Goal: Task Accomplishment & Management: Manage account settings

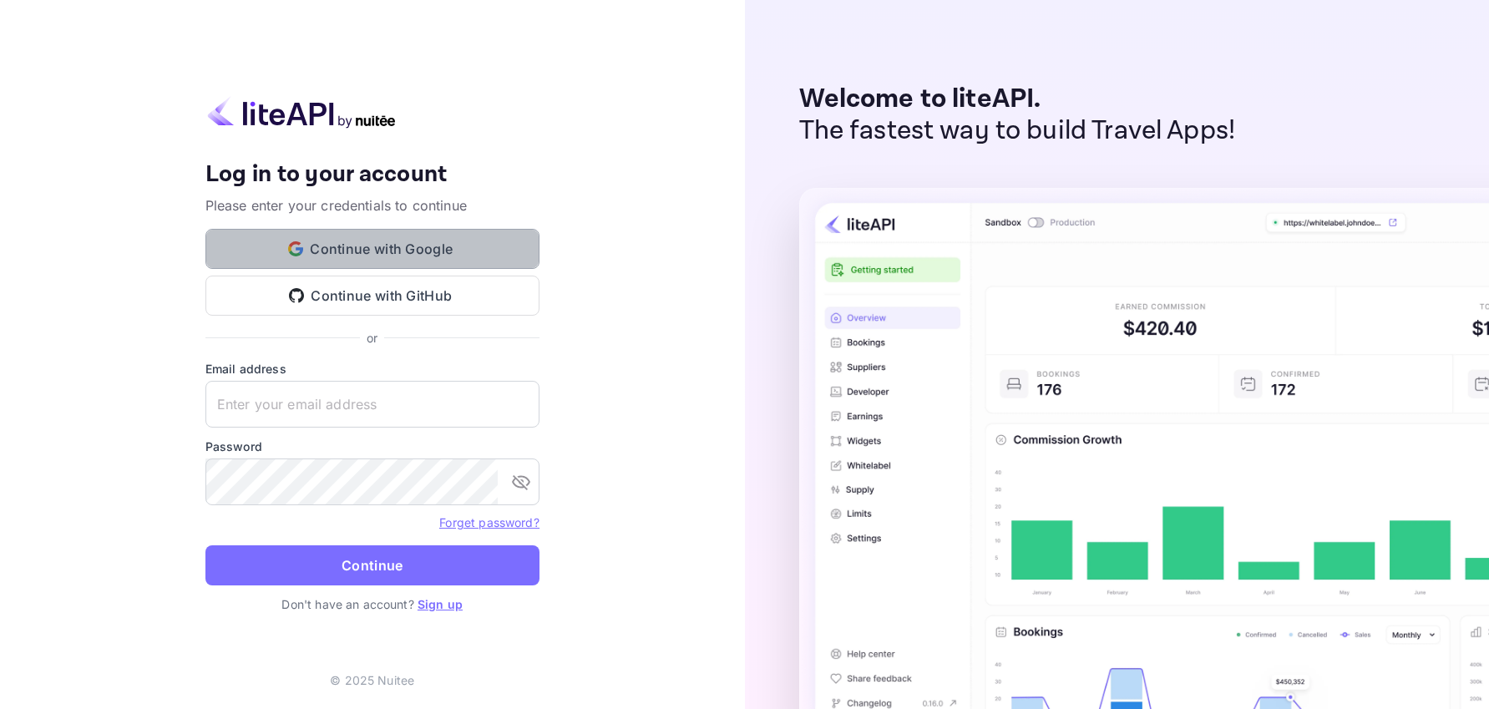
click at [481, 243] on button "Continue with Google" at bounding box center [372, 249] width 334 height 40
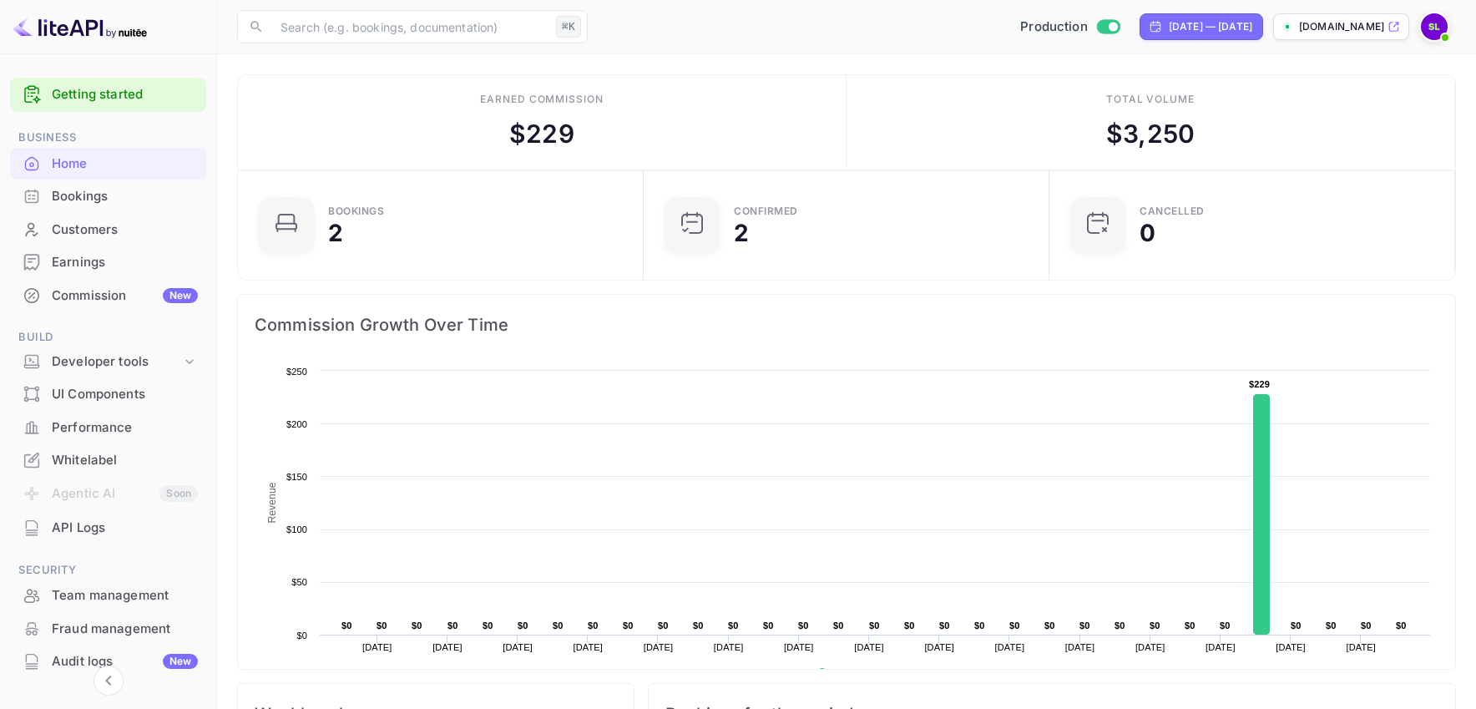
click at [137, 287] on div "Commission New" at bounding box center [125, 295] width 146 height 19
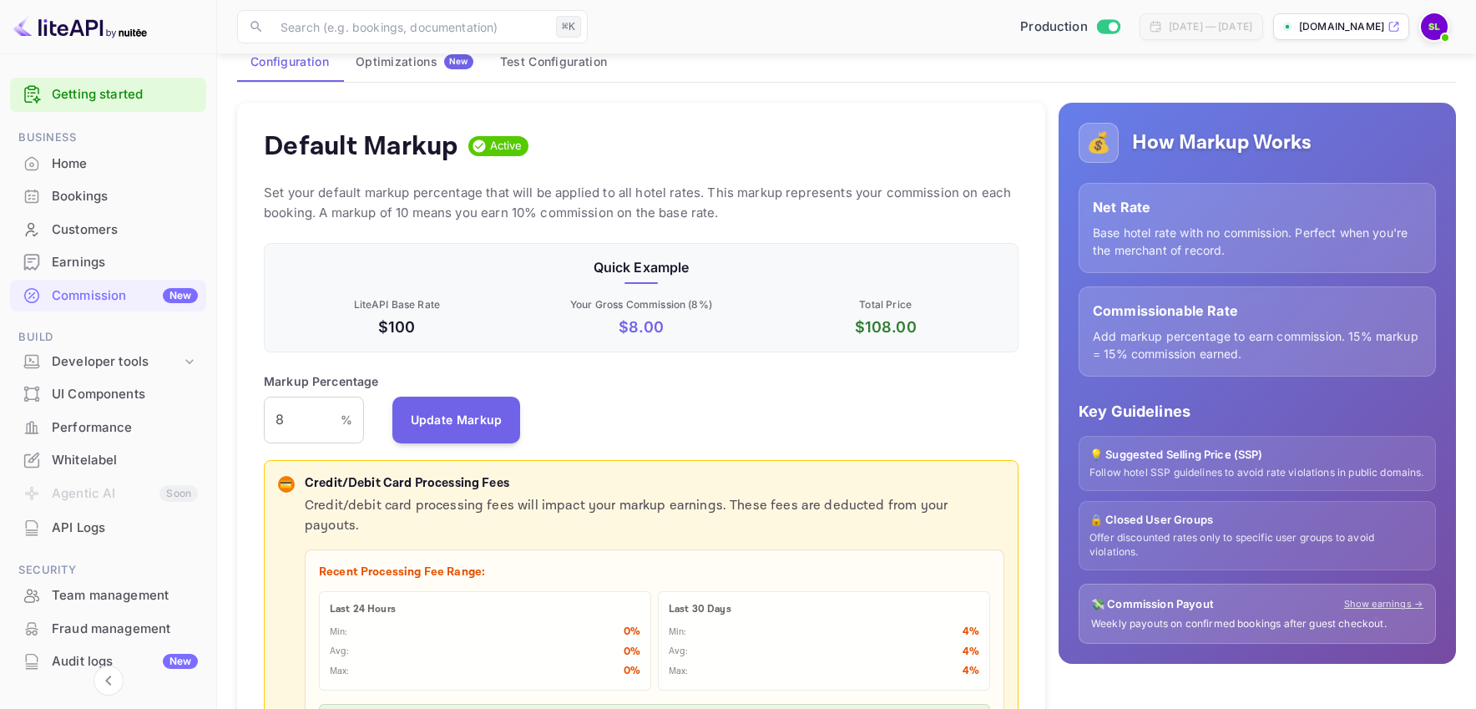
scroll to position [119, 0]
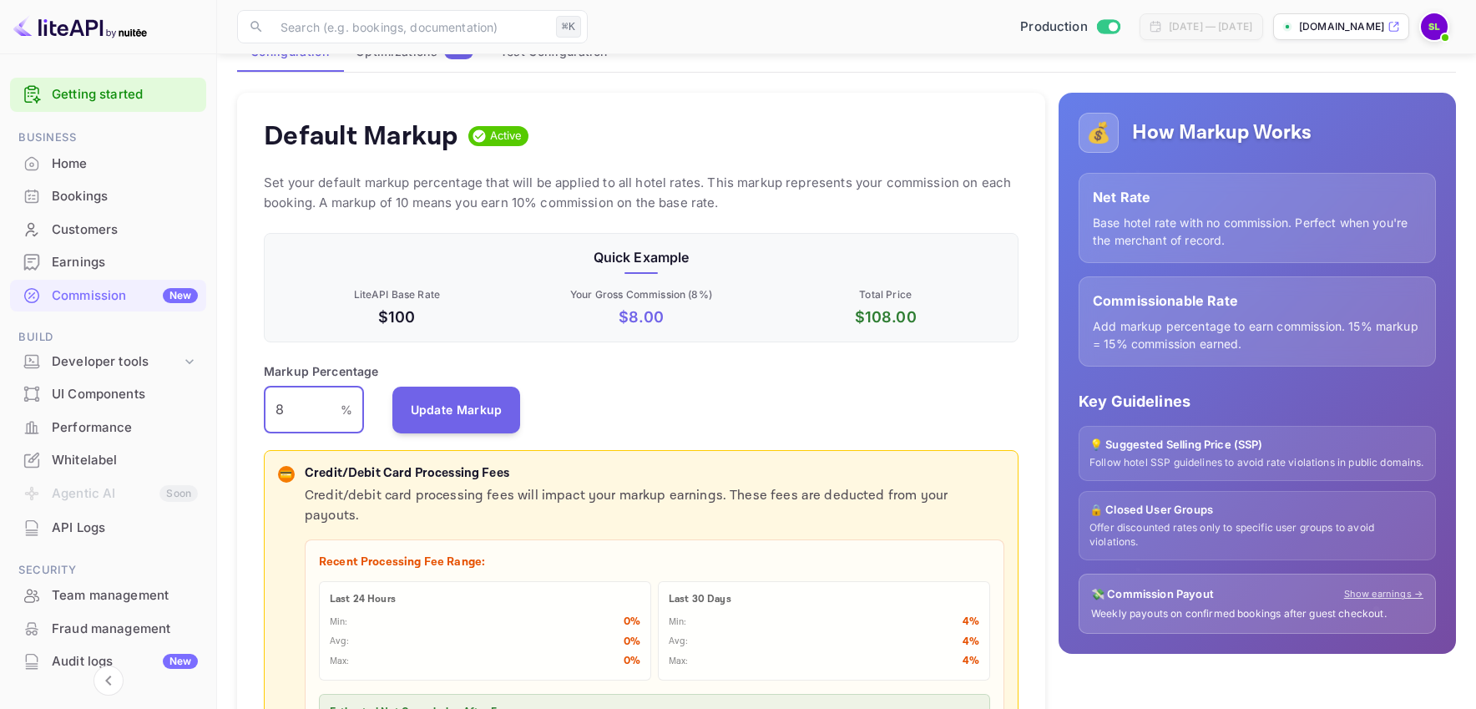
click at [317, 411] on input "8" at bounding box center [302, 410] width 77 height 47
click at [104, 195] on div "Bookings" at bounding box center [125, 196] width 146 height 19
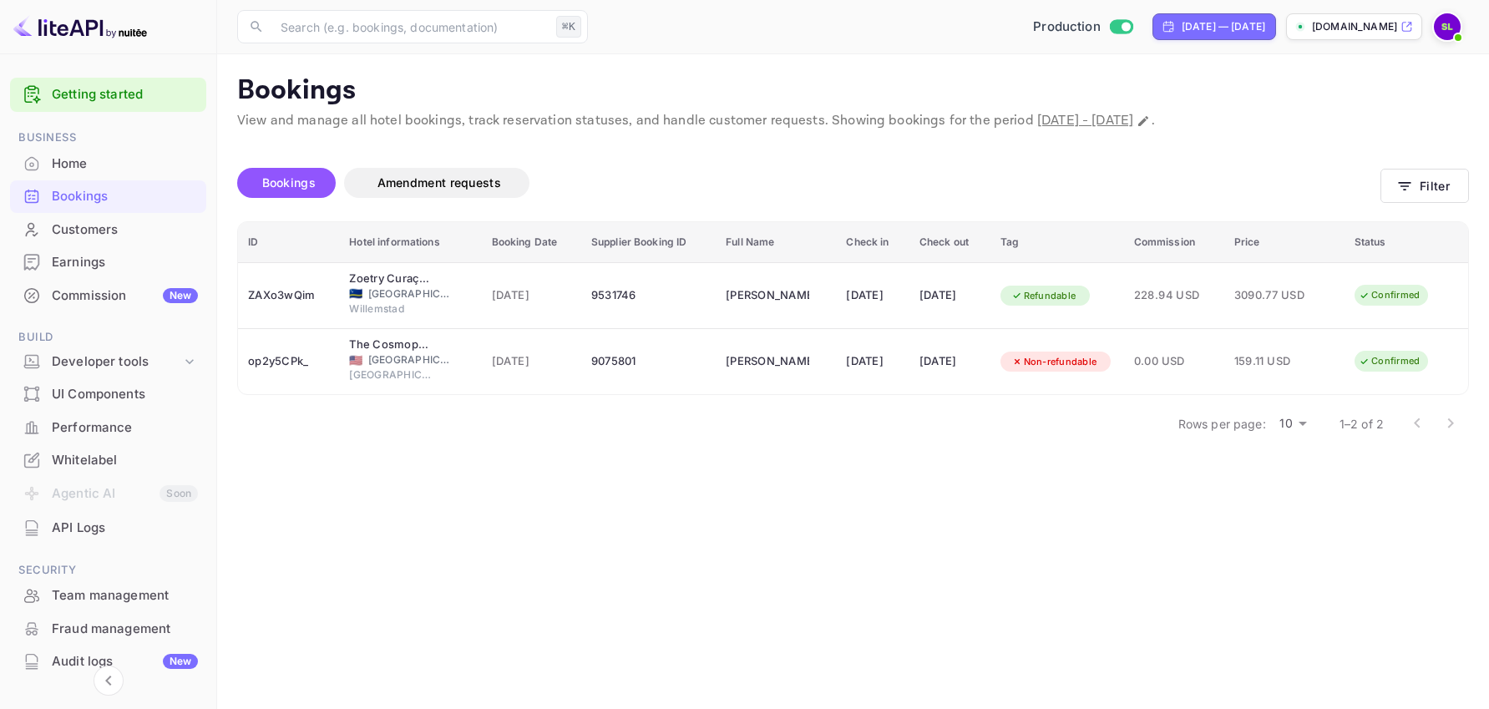
click at [114, 286] on div "Commission New" at bounding box center [125, 295] width 146 height 19
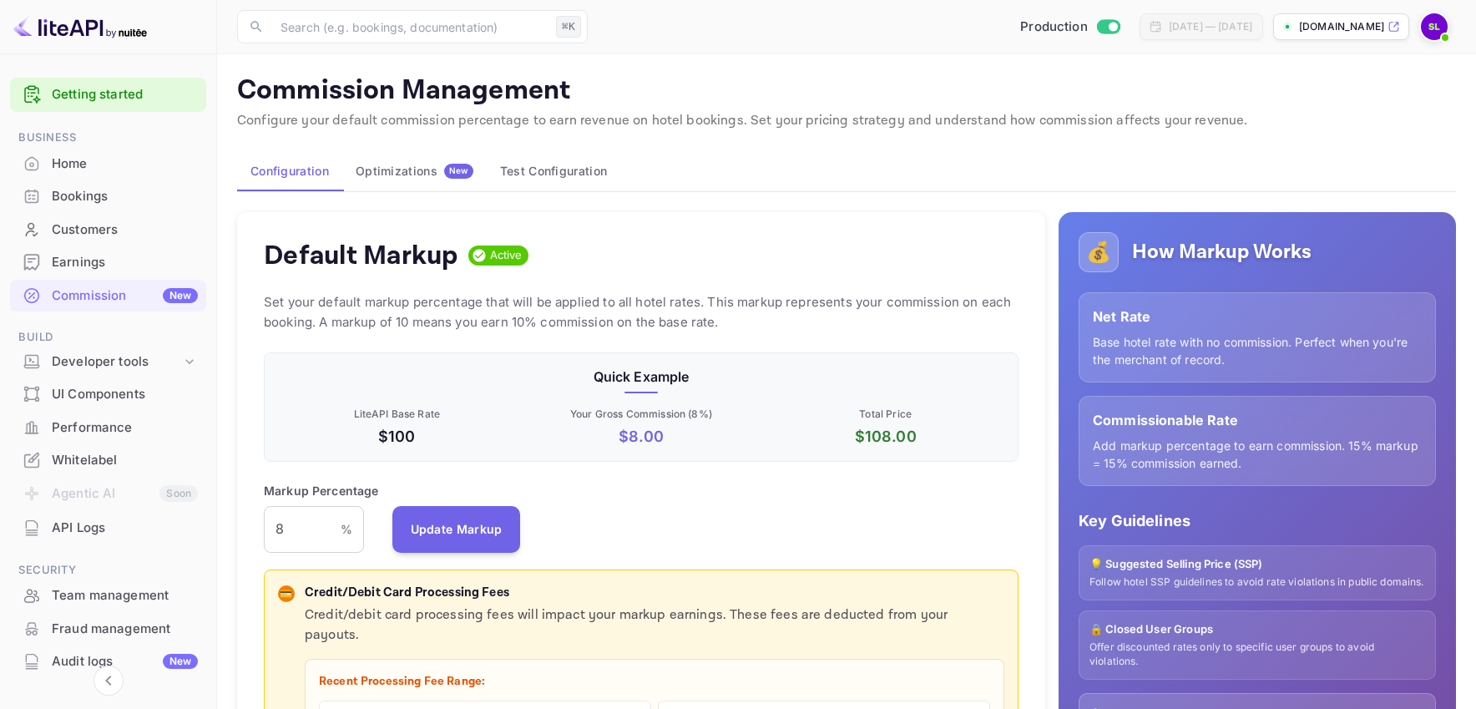
scroll to position [284, 742]
click at [291, 530] on input "8" at bounding box center [302, 529] width 77 height 47
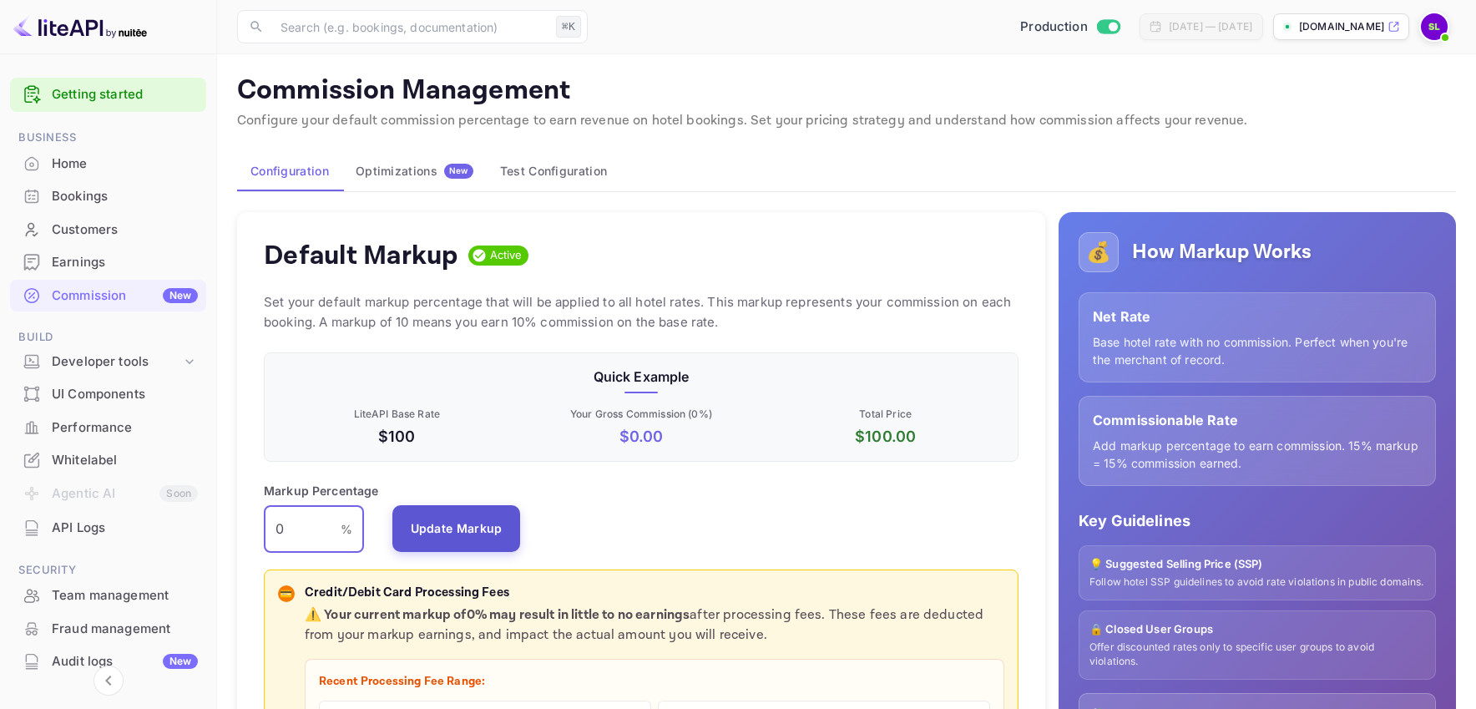
click at [449, 530] on button "Update Markup" at bounding box center [456, 528] width 129 height 47
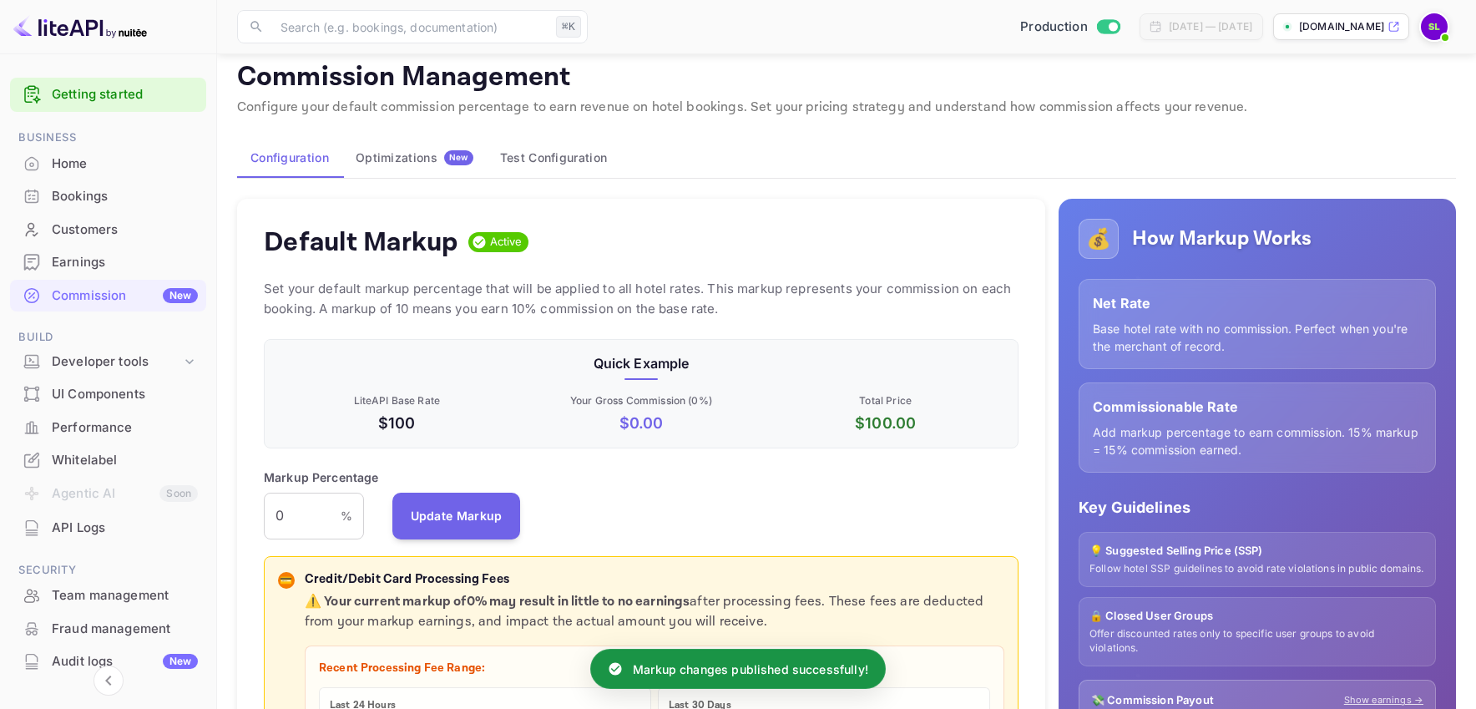
scroll to position [0, 0]
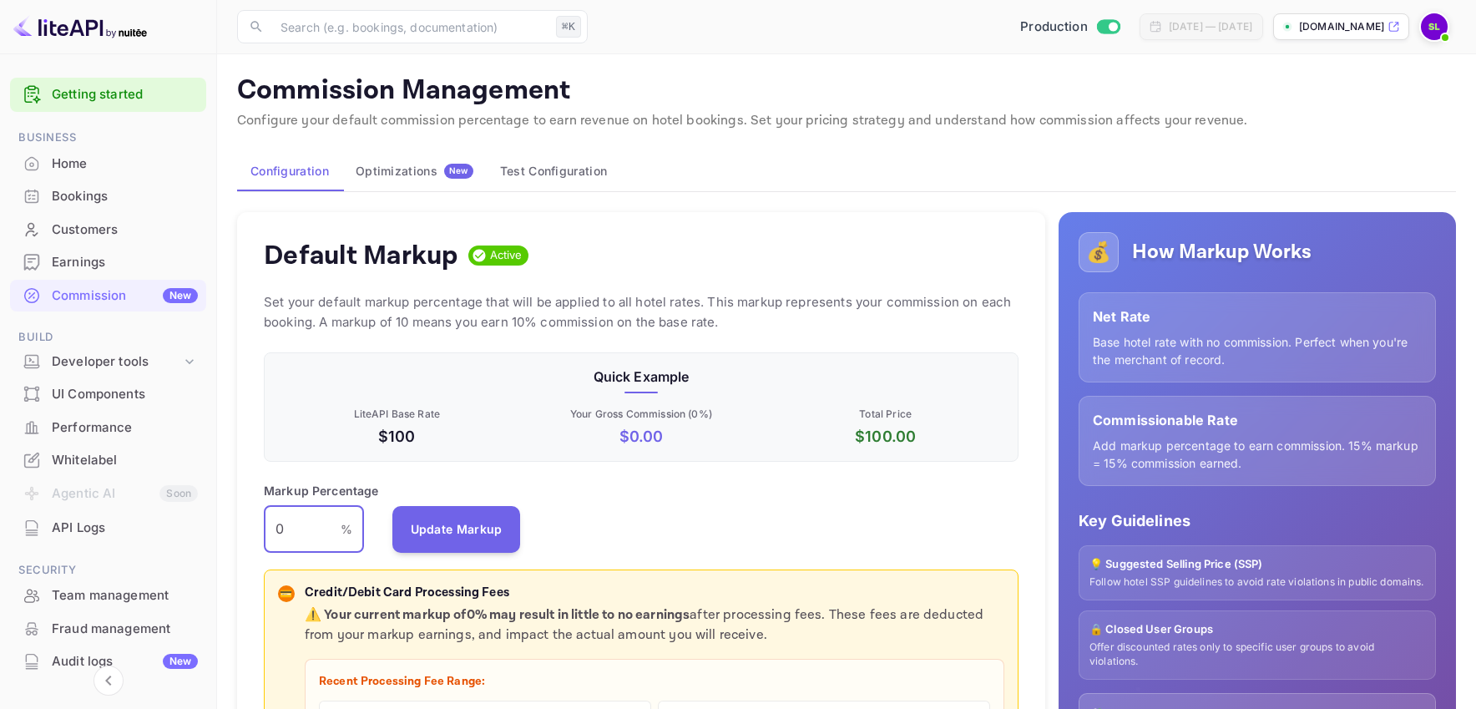
drag, startPoint x: 301, startPoint y: 535, endPoint x: 259, endPoint y: 524, distance: 43.9
click at [259, 524] on div "Default Markup Active Set your default markup percentage that will be applied t…" at bounding box center [641, 575] width 808 height 726
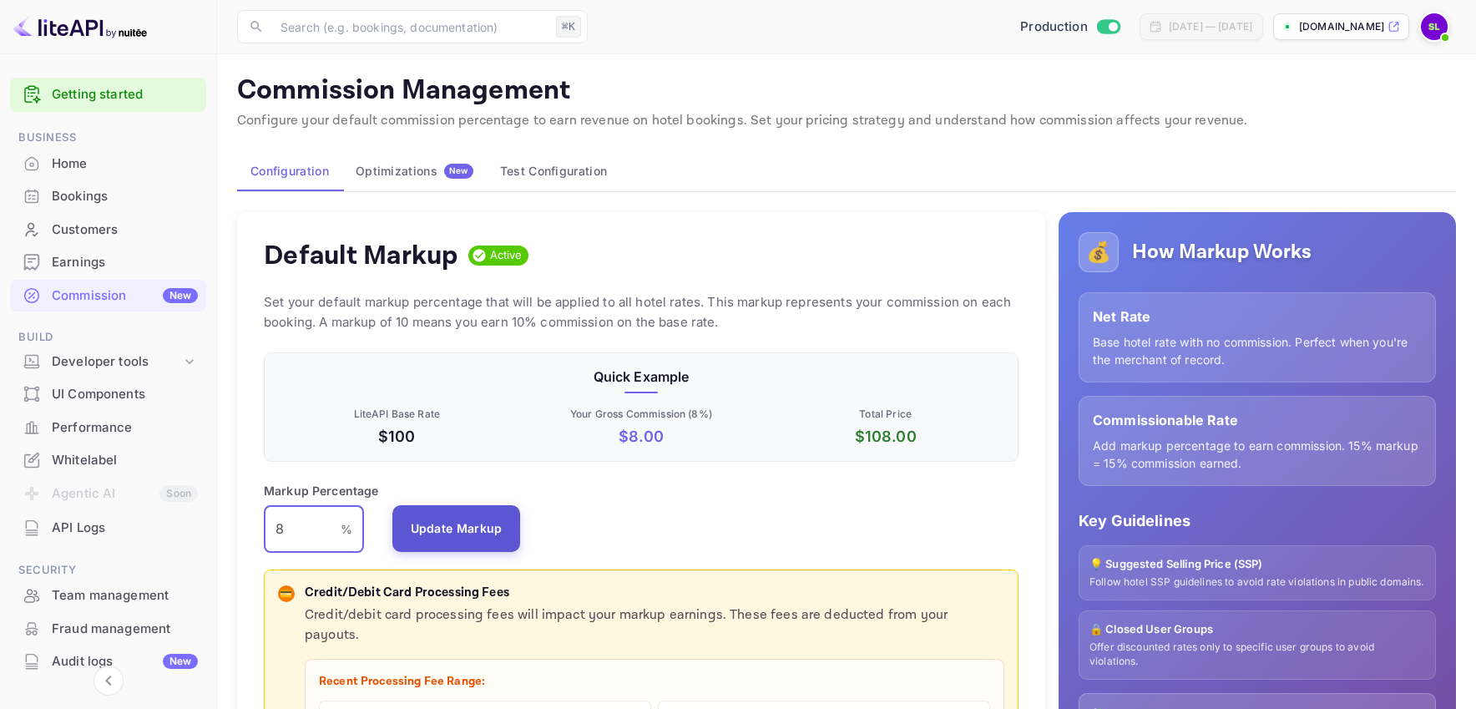
type input "8"
click at [492, 530] on button "Update Markup" at bounding box center [456, 528] width 129 height 47
